Goal: Task Accomplishment & Management: Manage account settings

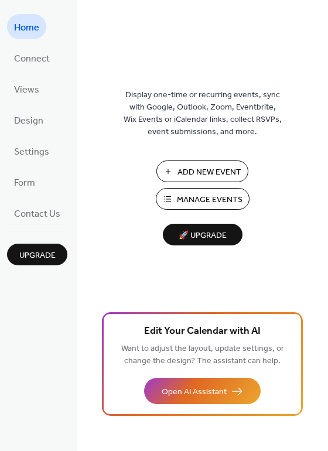
click at [205, 200] on span "Manage Events" at bounding box center [210, 200] width 66 height 12
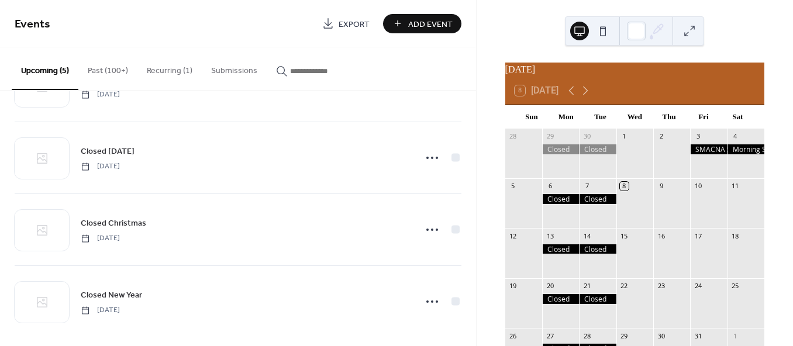
scroll to position [65, 0]
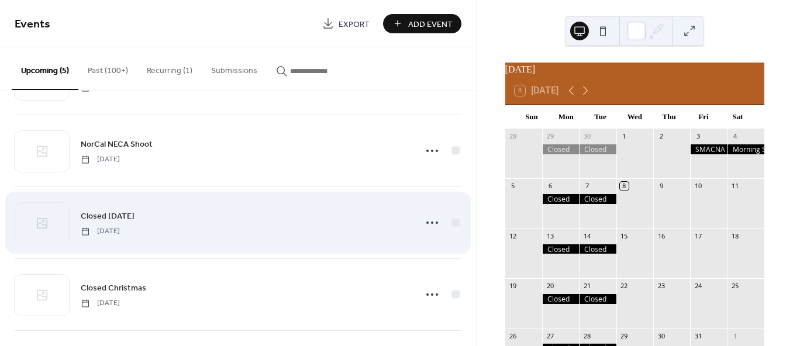
click at [133, 216] on span "Closed [DATE]" at bounding box center [108, 217] width 54 height 12
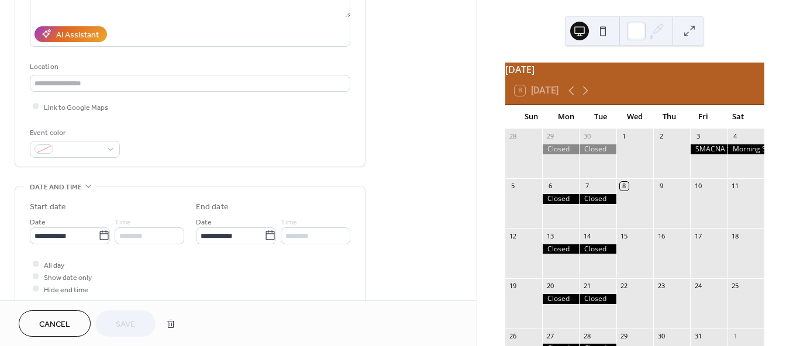
scroll to position [260, 0]
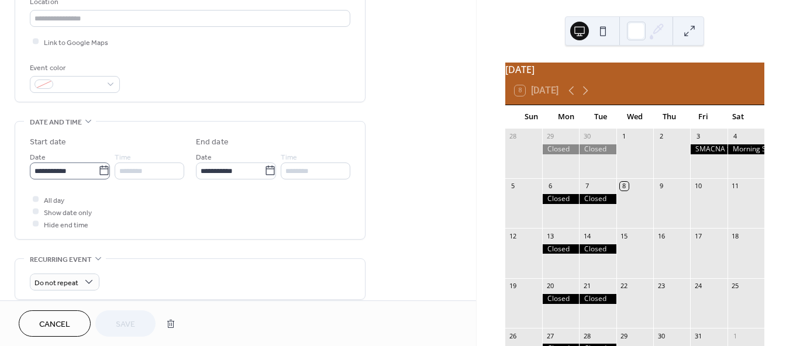
click at [104, 172] on icon at bounding box center [104, 171] width 12 height 12
click at [98, 172] on input "**********" at bounding box center [64, 171] width 68 height 17
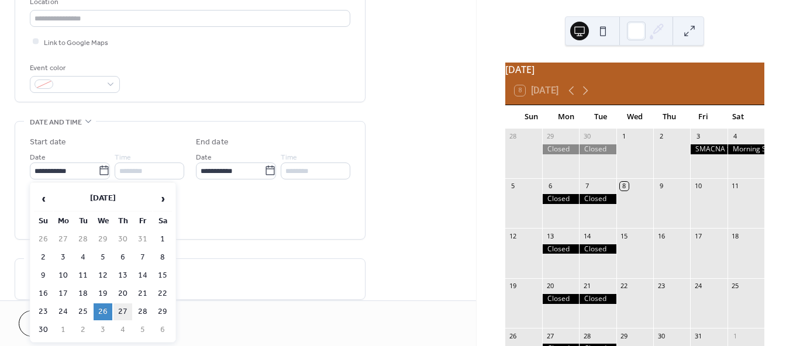
click at [122, 305] on td "27" at bounding box center [123, 312] width 19 height 17
type input "**********"
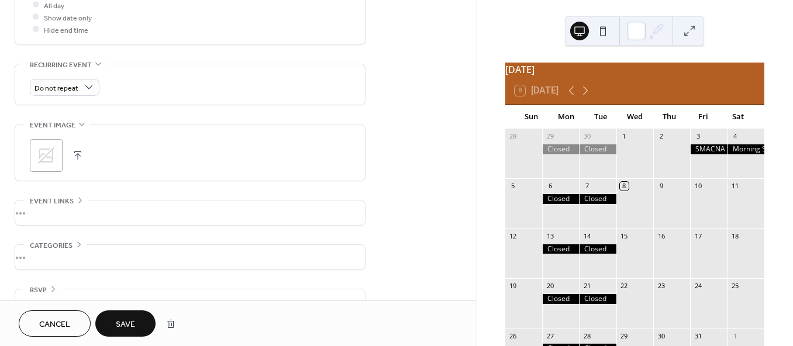
scroll to position [481, 0]
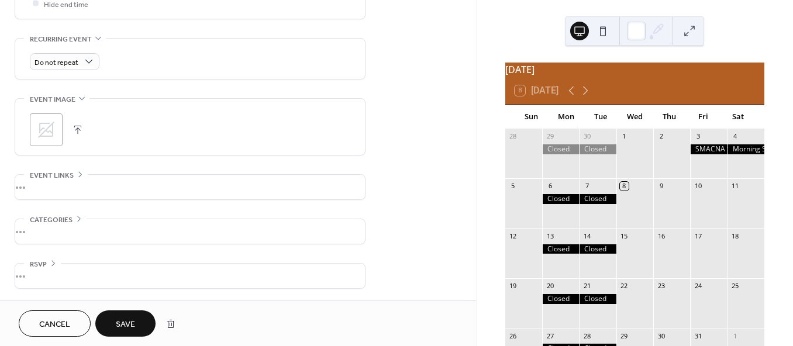
click at [131, 316] on button "Save" at bounding box center [125, 324] width 60 height 26
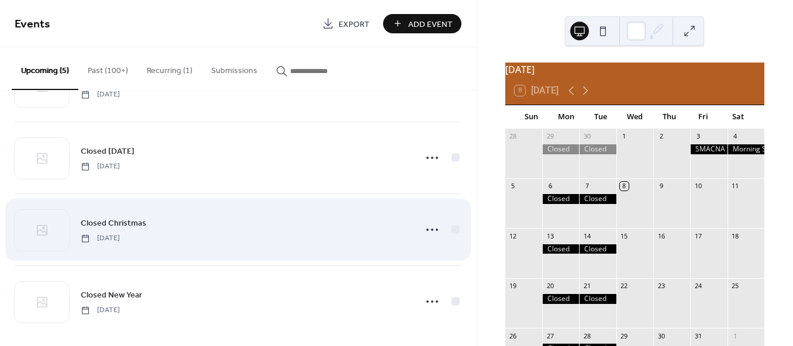
scroll to position [138, 0]
